Goal: Transaction & Acquisition: Book appointment/travel/reservation

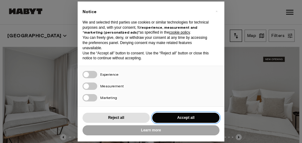
click at [166, 115] on button "Accept all" at bounding box center [185, 118] width 67 height 10
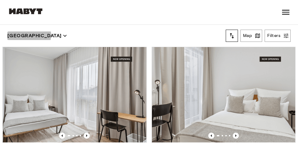
click at [62, 35] on icon "button" at bounding box center [65, 35] width 7 height 7
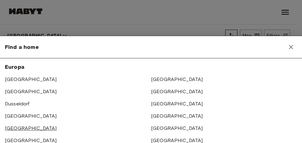
click at [15, 129] on link "[GEOGRAPHIC_DATA]" at bounding box center [31, 129] width 52 height 6
click at [294, 47] on icon "button" at bounding box center [291, 46] width 7 height 7
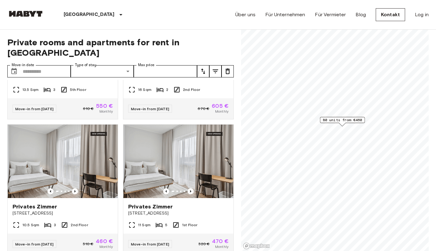
scroll to position [638, 0]
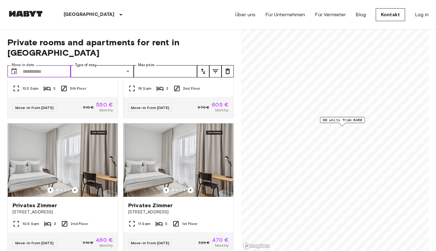
click at [52, 65] on input "Move-in date" at bounding box center [47, 71] width 48 height 12
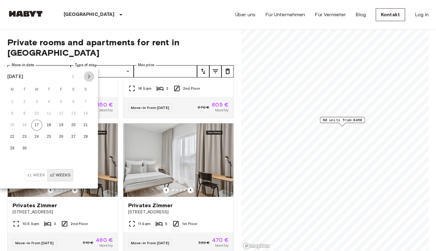
click at [89, 76] on icon "Next month" at bounding box center [88, 76] width 7 height 7
click at [36, 100] on button "1" at bounding box center [36, 101] width 11 height 11
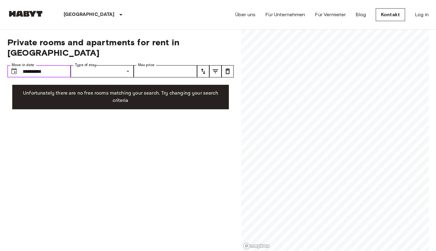
type input "**********"
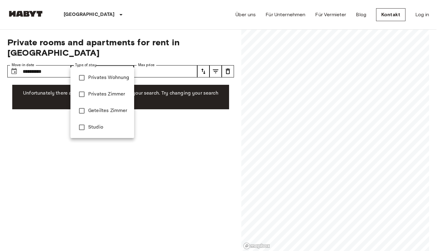
type input "**********"
click at [144, 62] on div at bounding box center [220, 125] width 441 height 251
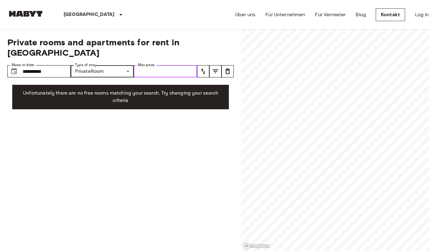
click at [144, 65] on input "Max price" at bounding box center [165, 71] width 63 height 12
type input "***"
click at [205, 68] on icon "tune" at bounding box center [203, 71] width 7 height 7
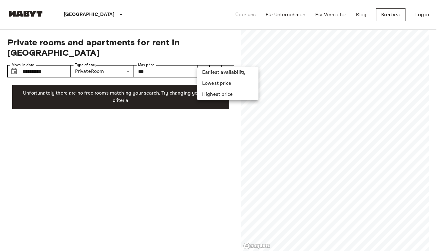
click at [210, 84] on li "Lowest price" at bounding box center [227, 83] width 61 height 11
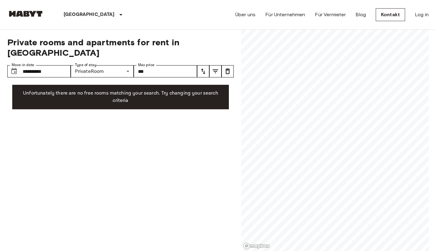
click at [216, 69] on icon "tune" at bounding box center [216, 71] width 6 height 4
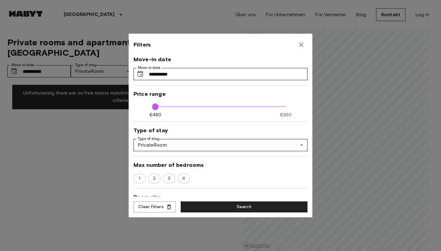
click at [92, 143] on div at bounding box center [220, 125] width 441 height 251
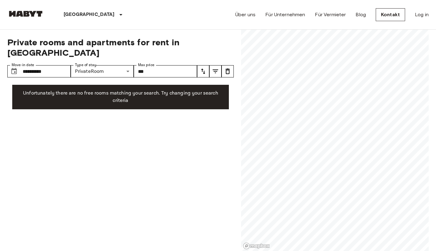
click at [134, 90] on p "Unfortunately there are no free rooms matching your search. Try changing your s…" at bounding box center [120, 97] width 207 height 15
